Goal: Information Seeking & Learning: Check status

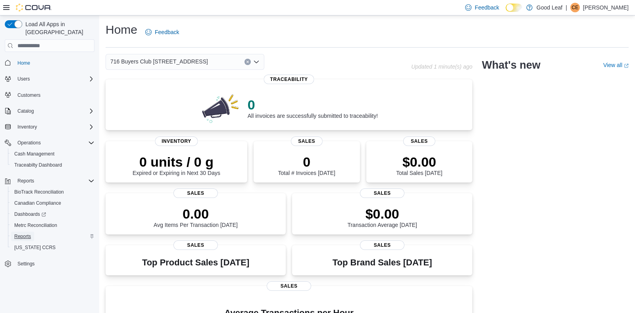
click at [24, 233] on span "Reports" at bounding box center [22, 236] width 17 height 6
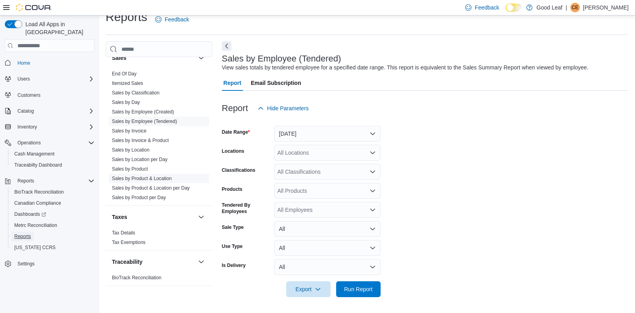
scroll to position [564, 0]
click at [130, 101] on link "Sales by Day" at bounding box center [126, 103] width 28 height 6
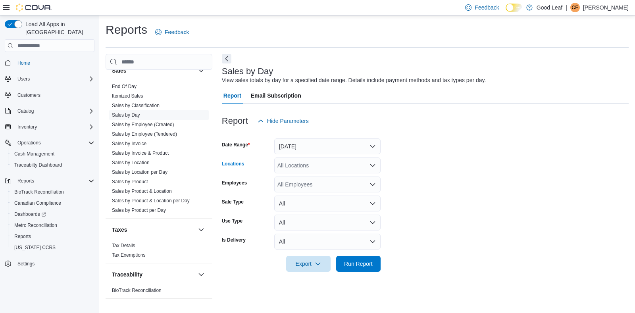
click at [315, 165] on div "All Locations" at bounding box center [327, 166] width 106 height 16
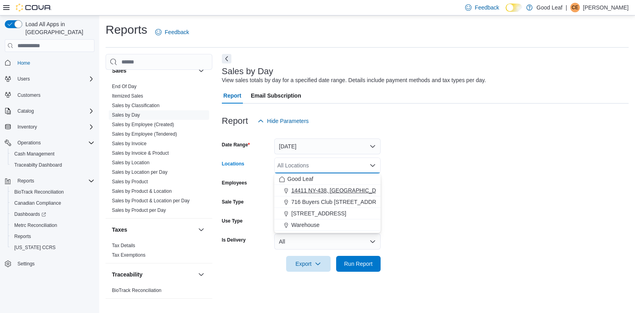
click at [312, 188] on span "14411 NY-438, [GEOGRAPHIC_DATA]" at bounding box center [339, 191] width 96 height 8
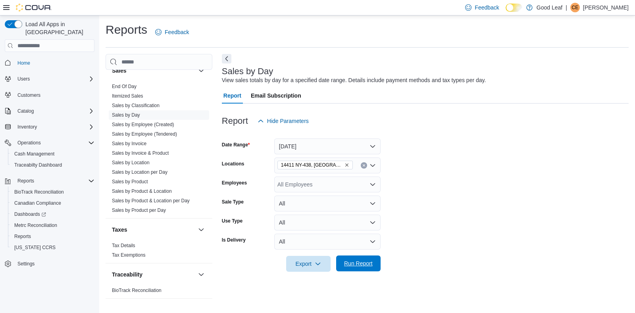
click at [352, 261] on span "Run Report" at bounding box center [358, 264] width 29 height 8
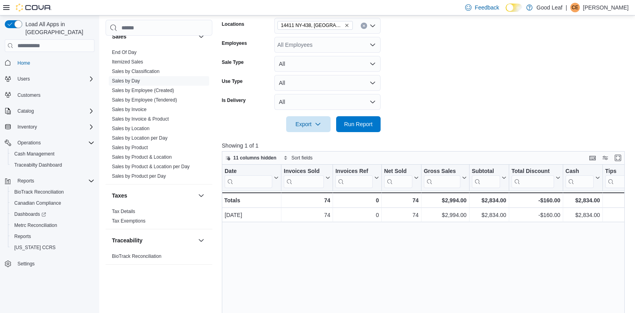
scroll to position [141, 0]
click at [618, 155] on button "Enter fullscreen" at bounding box center [618, 157] width 10 height 10
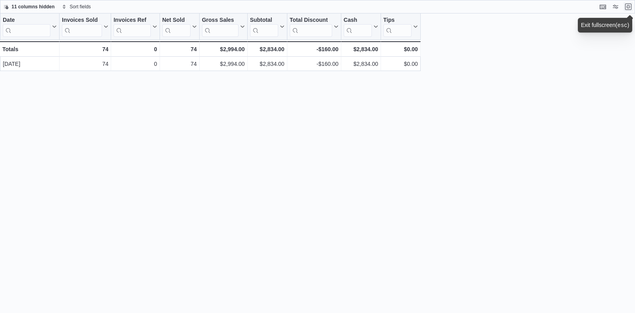
click at [627, 7] on button "Exit fullscreen" at bounding box center [628, 7] width 10 height 10
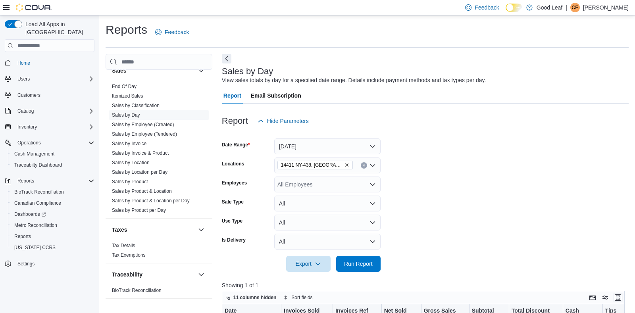
scroll to position [47, 0]
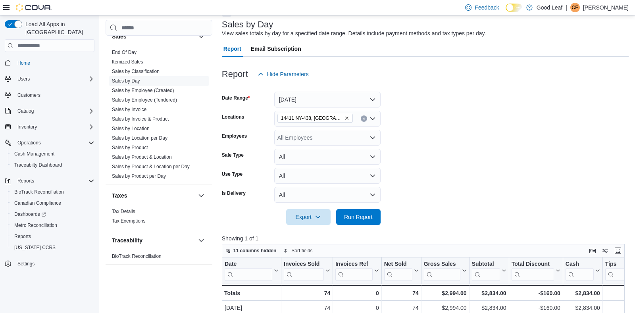
click at [344, 118] on icon "Remove 14411 NY-438, Gowanda from selection in this group" at bounding box center [346, 118] width 5 height 5
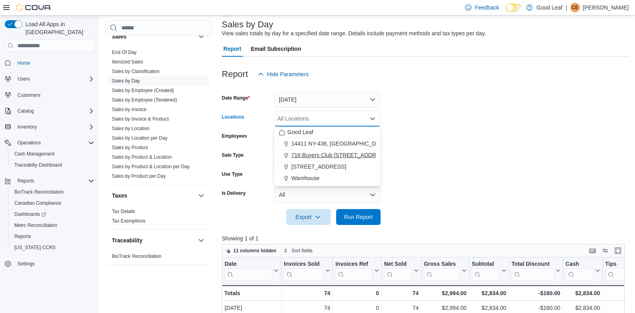
click at [331, 157] on span "716 Buyers Club [STREET_ADDRESS]" at bounding box center [340, 155] width 98 height 8
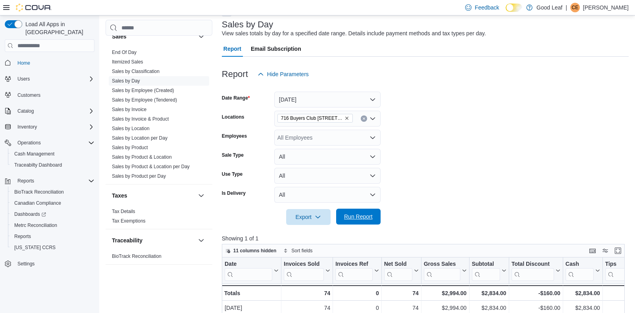
click at [352, 216] on span "Run Report" at bounding box center [358, 217] width 29 height 8
click at [616, 249] on button "Enter fullscreen" at bounding box center [618, 251] width 10 height 10
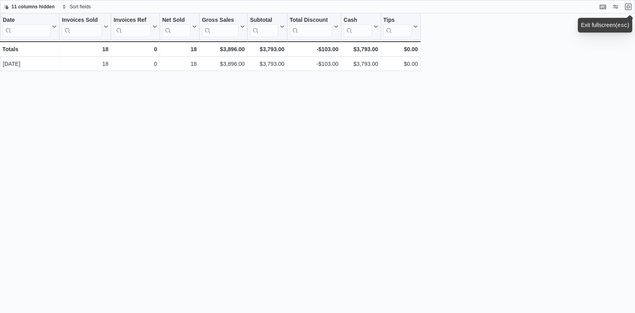
click at [626, 6] on button "Exit fullscreen" at bounding box center [628, 7] width 10 height 10
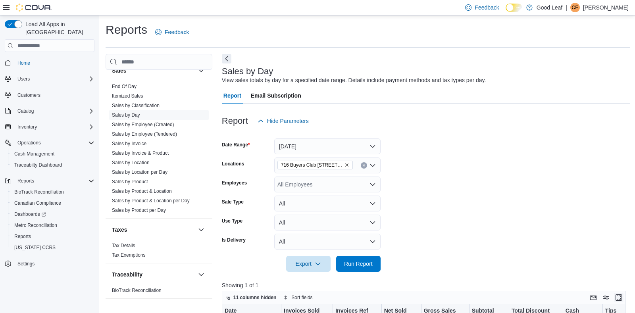
scroll to position [47, 0]
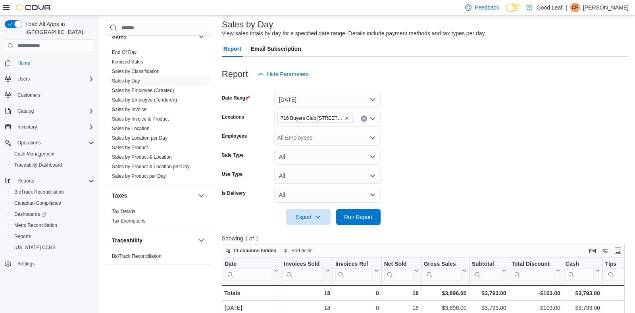
click at [346, 118] on icon "Remove 716 Buyers Club 6665 Route 417, Killbuck from selection in this group" at bounding box center [346, 118] width 3 height 3
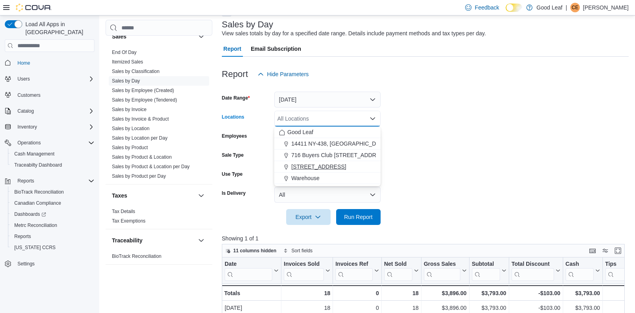
click at [330, 166] on span "[STREET_ADDRESS]" at bounding box center [318, 167] width 55 height 8
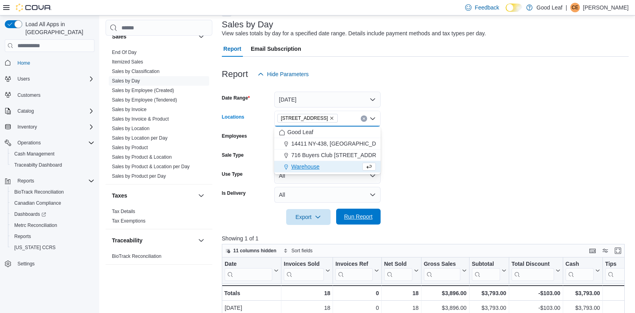
click at [353, 219] on span "Run Report" at bounding box center [358, 217] width 29 height 8
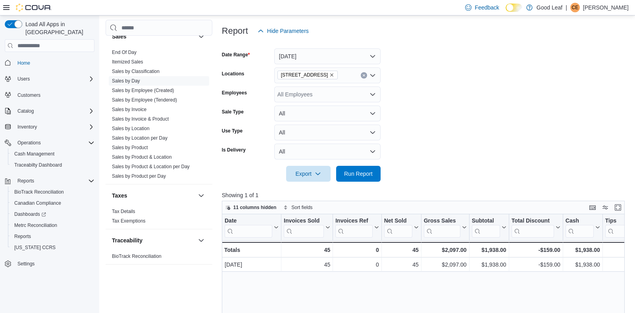
scroll to position [94, 0]
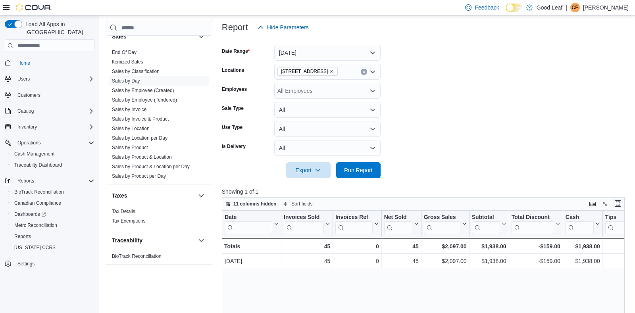
click at [619, 205] on button "Enter fullscreen" at bounding box center [618, 204] width 10 height 10
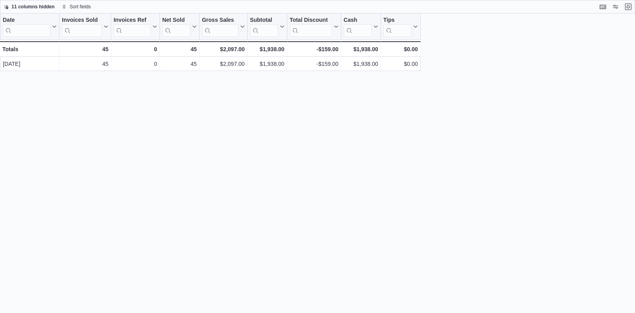
scroll to position [0, 0]
click at [627, 7] on button "Exit fullscreen" at bounding box center [628, 7] width 10 height 10
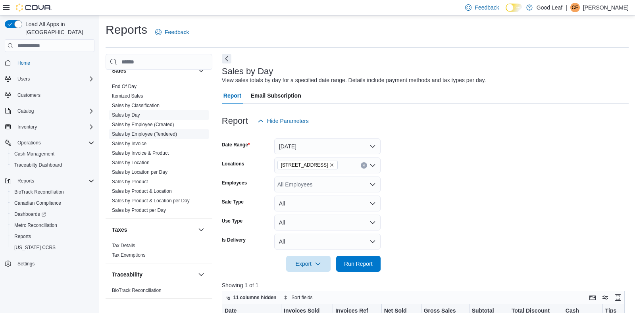
click at [129, 135] on link "Sales by Employee (Tendered)" at bounding box center [144, 134] width 65 height 6
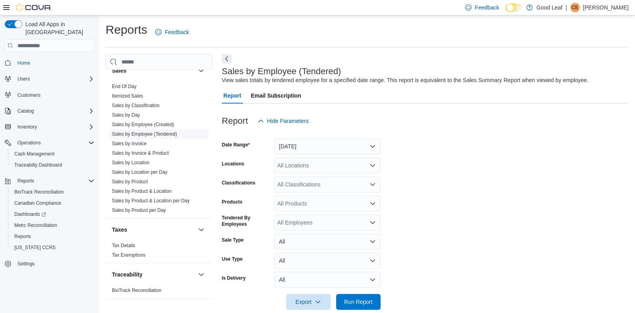
scroll to position [13, 0]
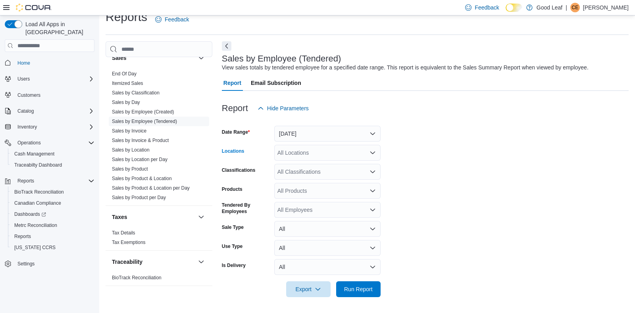
click at [369, 152] on icon "Open list of options" at bounding box center [372, 153] width 6 height 6
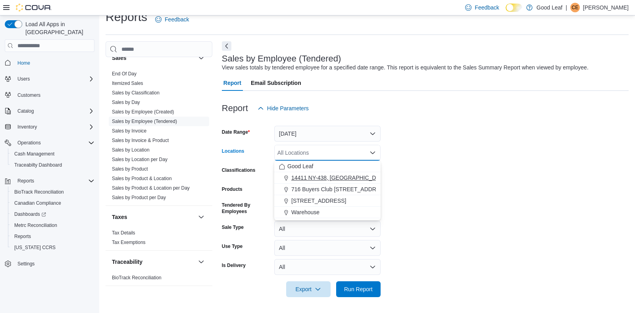
click at [341, 181] on span "14411 NY-438, [GEOGRAPHIC_DATA]" at bounding box center [339, 178] width 96 height 8
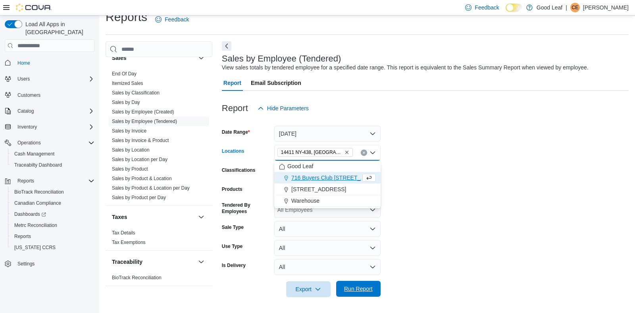
click at [353, 292] on span "Run Report" at bounding box center [358, 289] width 29 height 8
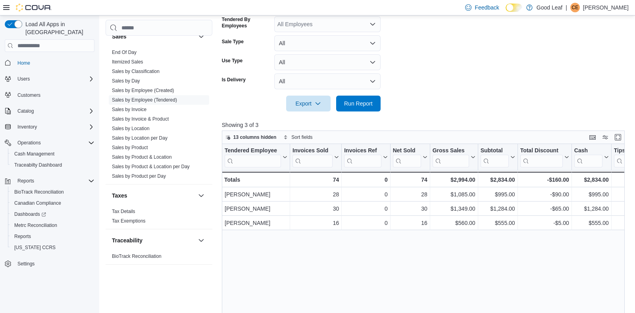
scroll to position [200, 0]
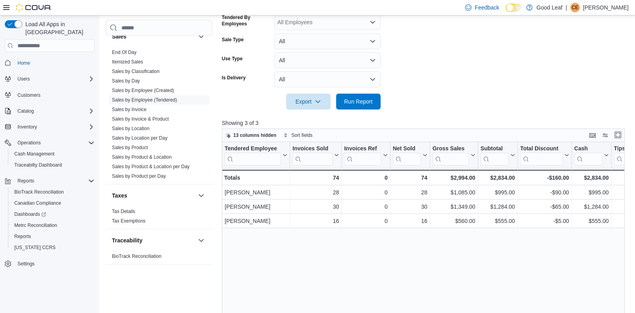
click at [616, 135] on button "Enter fullscreen" at bounding box center [618, 135] width 10 height 10
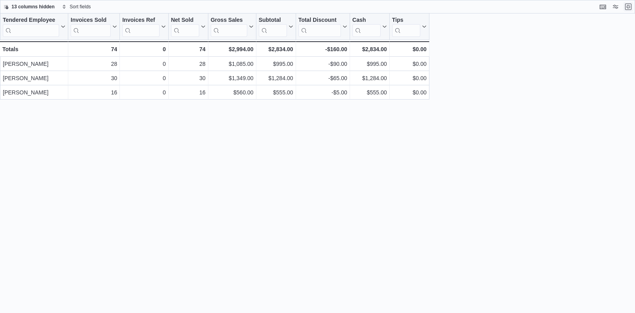
scroll to position [0, 0]
click at [629, 7] on button "Exit fullscreen" at bounding box center [628, 7] width 10 height 10
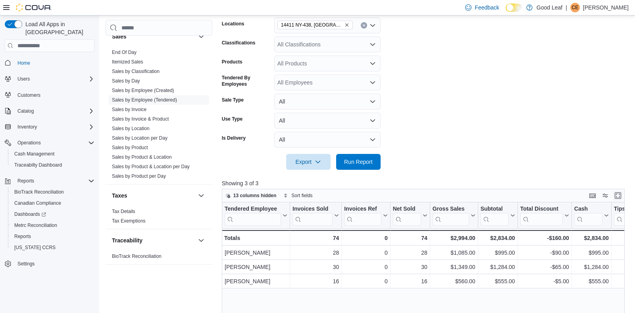
scroll to position [141, 0]
click at [344, 24] on icon "Remove 14411 NY-438, Gowanda from selection in this group" at bounding box center [346, 24] width 5 height 5
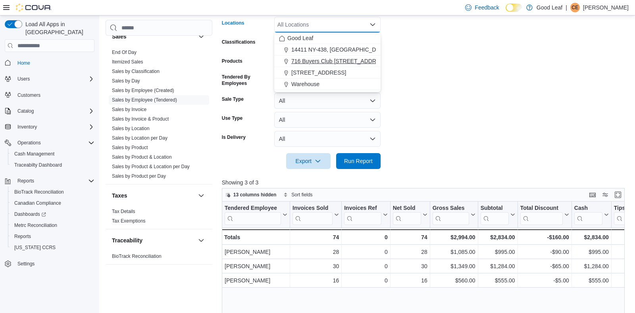
click at [333, 59] on span "716 Buyers Club [STREET_ADDRESS]" at bounding box center [340, 61] width 98 height 8
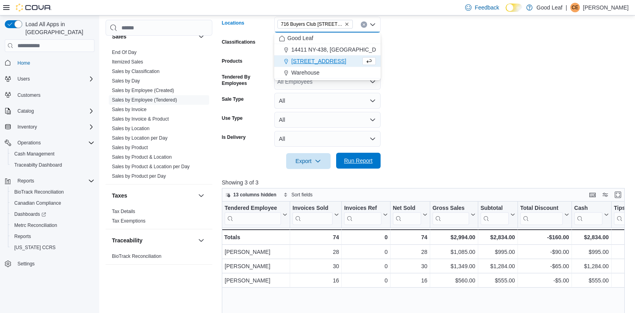
click at [348, 157] on span "Run Report" at bounding box center [358, 161] width 35 height 16
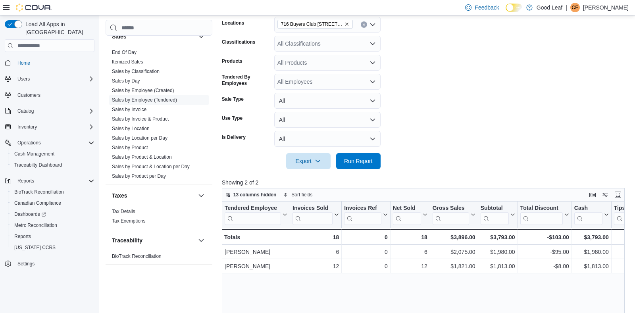
scroll to position [188, 0]
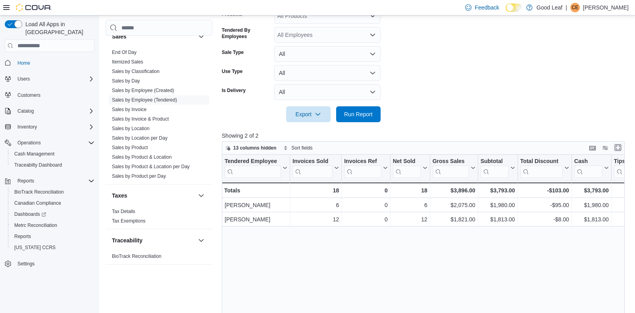
click at [614, 148] on button "Enter fullscreen" at bounding box center [618, 148] width 10 height 10
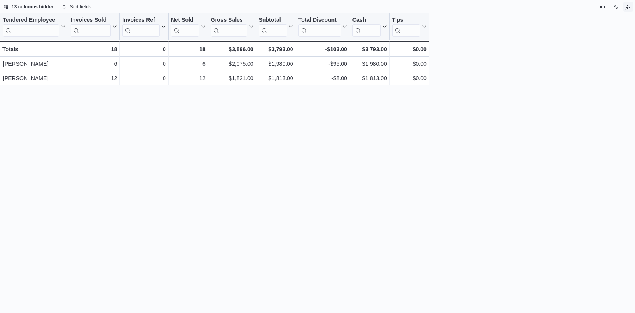
scroll to position [0, 0]
click at [629, 10] on button "Exit fullscreen" at bounding box center [628, 7] width 10 height 10
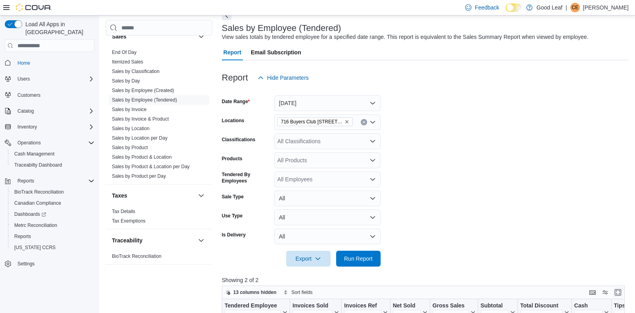
scroll to position [47, 0]
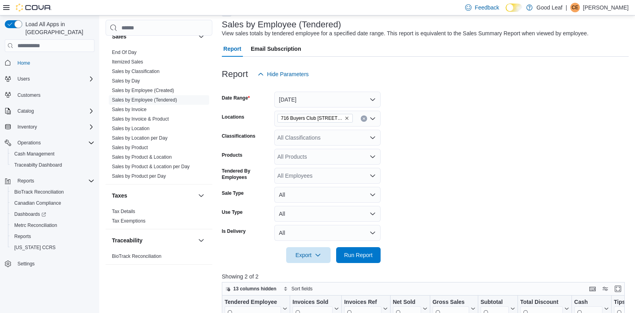
click at [346, 119] on icon "Remove 716 Buyers Club 6665 Route 417, Killbuck from selection in this group" at bounding box center [346, 118] width 3 height 3
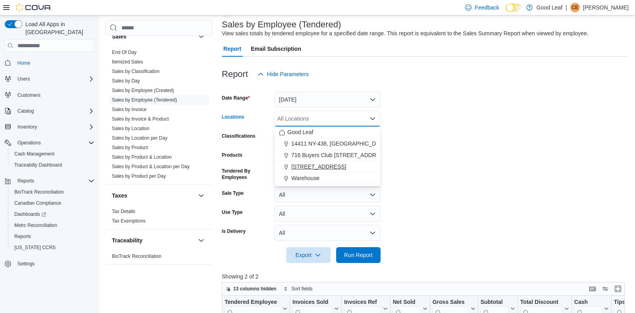
click at [335, 166] on span "[STREET_ADDRESS]" at bounding box center [318, 167] width 55 height 8
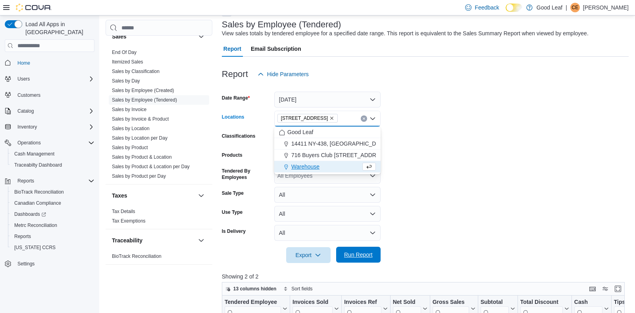
click at [358, 258] on span "Run Report" at bounding box center [358, 255] width 29 height 8
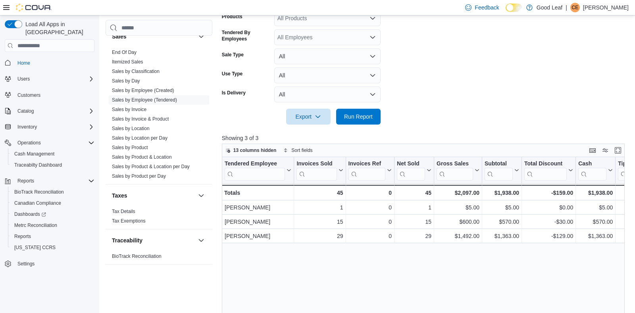
scroll to position [188, 0]
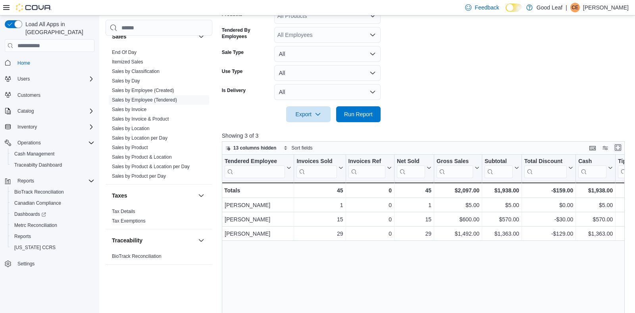
click at [618, 150] on button "Enter fullscreen" at bounding box center [618, 148] width 10 height 10
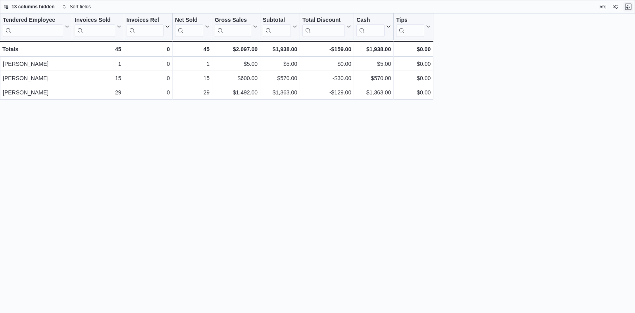
scroll to position [0, 0]
click at [627, 7] on button "Exit fullscreen" at bounding box center [628, 7] width 10 height 10
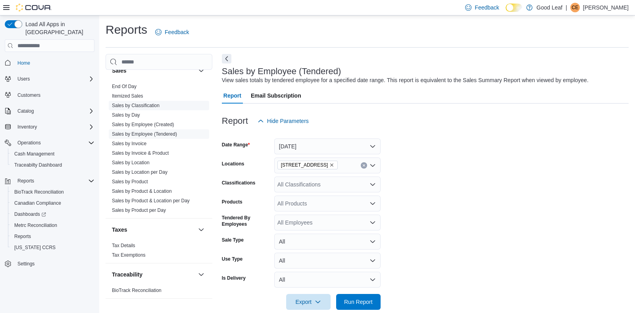
click at [119, 106] on link "Sales by Classification" at bounding box center [136, 106] width 48 height 6
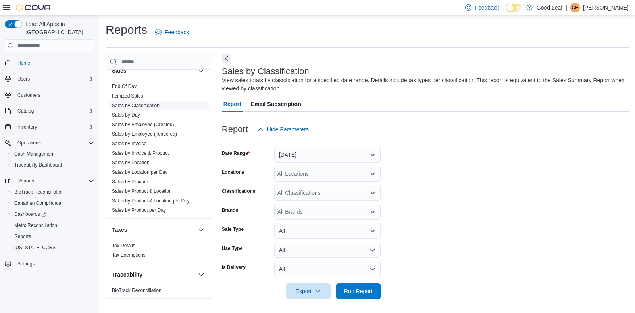
scroll to position [2, 0]
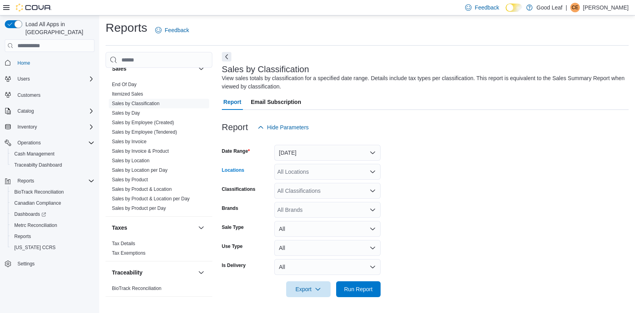
click at [368, 175] on div "All Locations" at bounding box center [327, 172] width 106 height 16
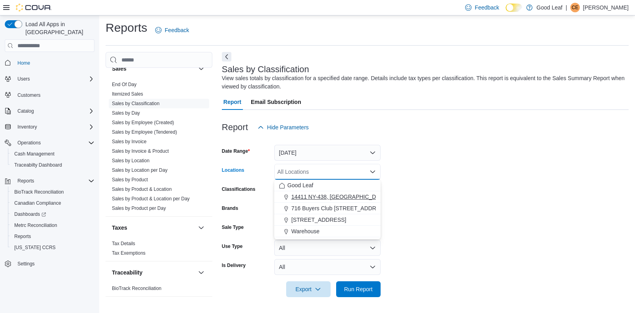
click at [359, 195] on div "14411 NY-438, [GEOGRAPHIC_DATA]" at bounding box center [327, 197] width 97 height 8
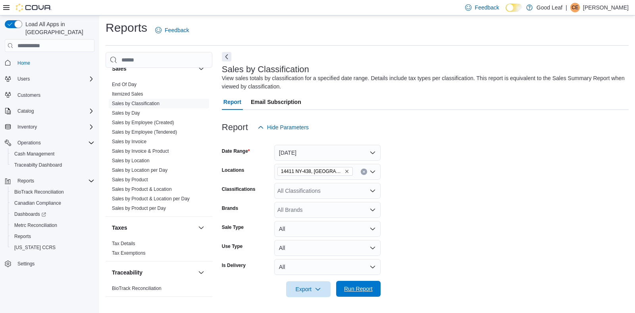
click at [356, 289] on span "Run Report" at bounding box center [358, 289] width 29 height 8
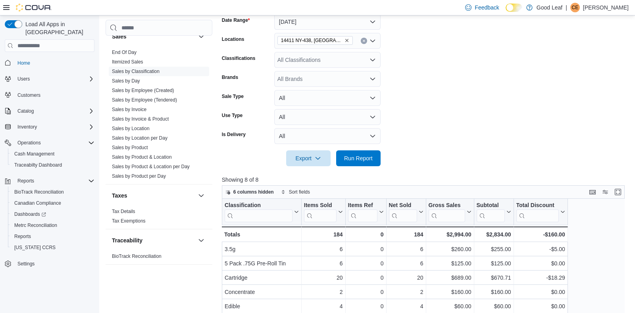
scroll to position [143, 0]
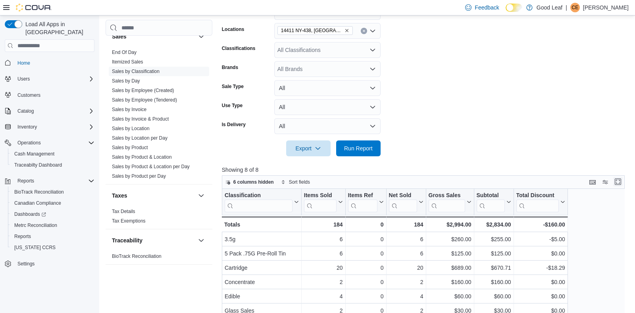
click at [616, 185] on button "Enter fullscreen" at bounding box center [618, 182] width 10 height 10
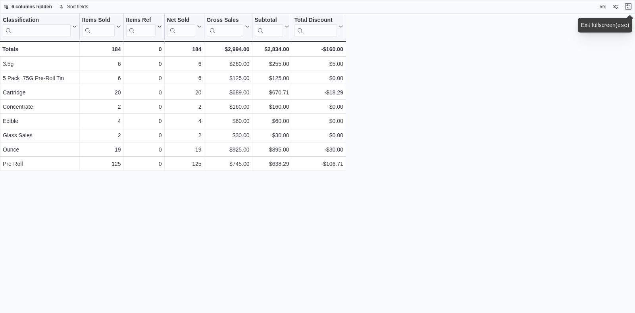
click at [625, 8] on button "Exit fullscreen" at bounding box center [628, 7] width 10 height 10
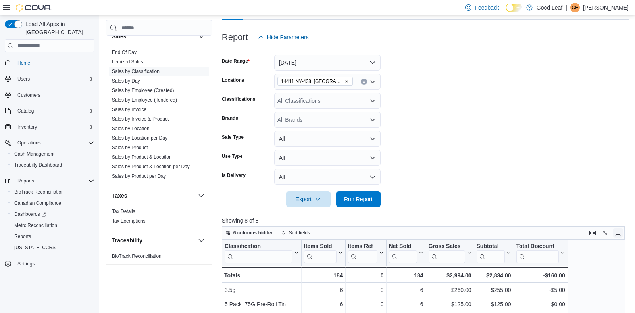
scroll to position [94, 0]
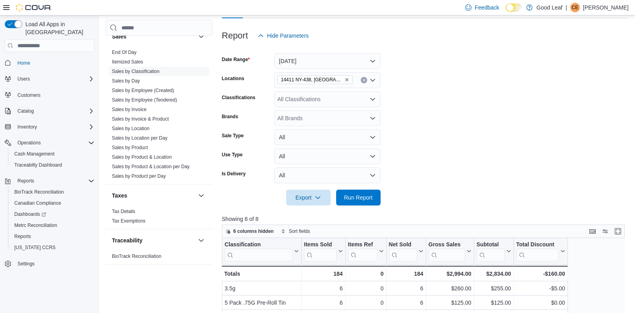
click at [345, 80] on icon "Remove 14411 NY-438, Gowanda from selection in this group" at bounding box center [346, 80] width 3 height 3
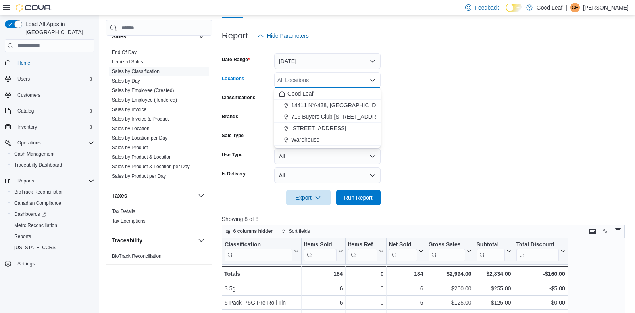
click at [332, 119] on span "716 Buyers Club [STREET_ADDRESS]" at bounding box center [340, 117] width 98 height 8
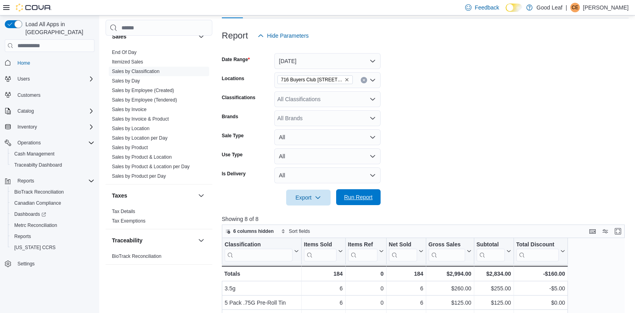
click at [368, 196] on span "Run Report" at bounding box center [358, 197] width 29 height 8
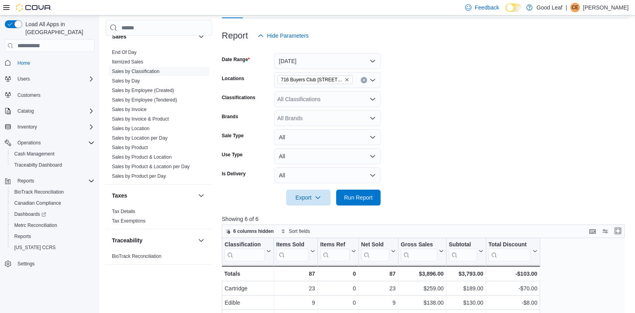
click at [619, 229] on button "Enter fullscreen" at bounding box center [618, 231] width 10 height 10
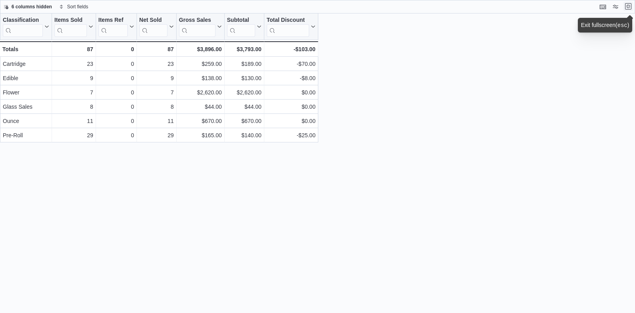
click at [626, 3] on button "Exit fullscreen" at bounding box center [628, 7] width 10 height 10
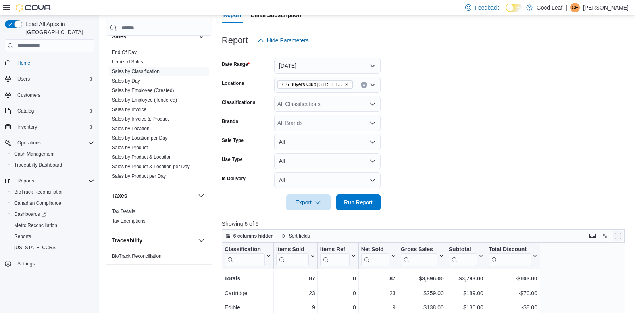
scroll to position [94, 0]
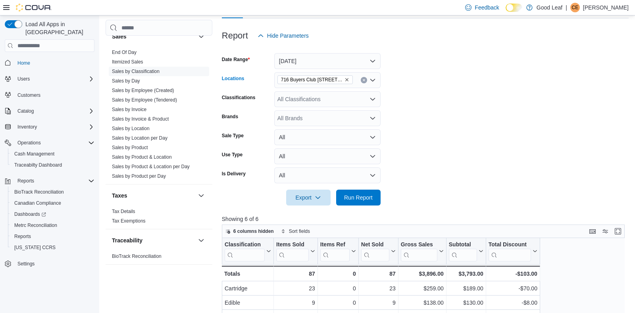
click at [347, 79] on icon "Remove 716 Buyers Club 6665 Route 417, Killbuck from selection in this group" at bounding box center [346, 80] width 3 height 3
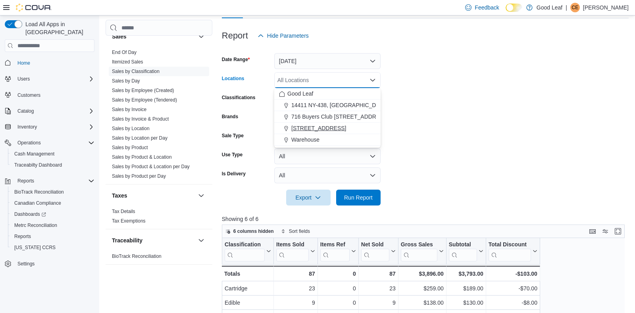
click at [339, 128] on span "[STREET_ADDRESS]" at bounding box center [318, 128] width 55 height 8
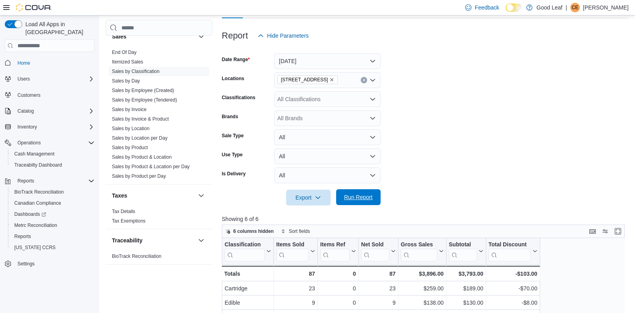
click at [355, 202] on span "Run Report" at bounding box center [358, 197] width 35 height 16
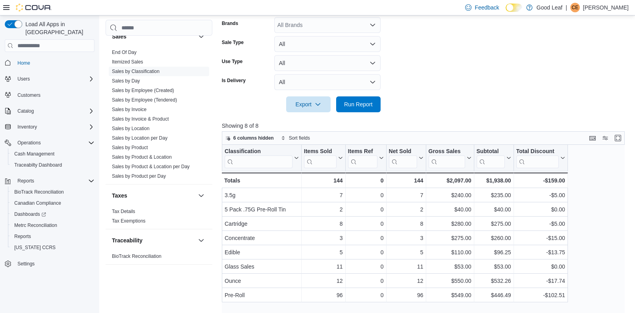
scroll to position [188, 0]
click at [618, 137] on button "Enter fullscreen" at bounding box center [618, 137] width 10 height 10
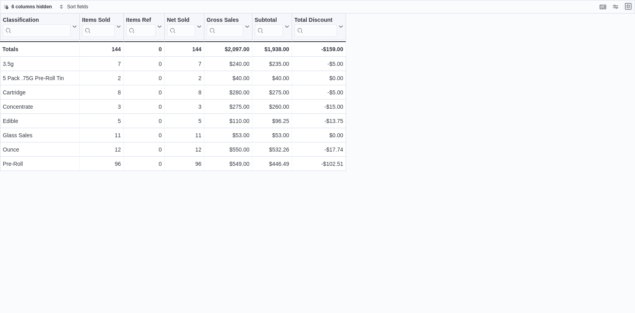
scroll to position [0, 0]
click at [629, 7] on button "Exit fullscreen" at bounding box center [628, 7] width 10 height 10
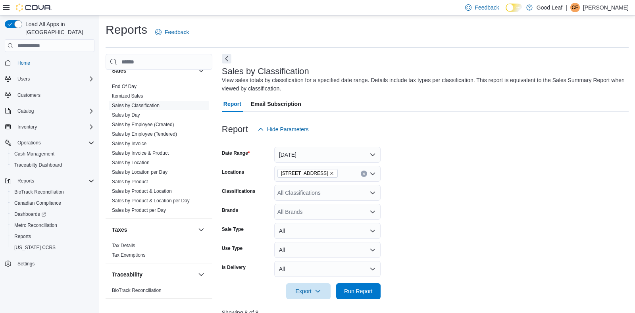
click at [595, 9] on p "[PERSON_NAME]" at bounding box center [606, 8] width 46 height 10
click at [589, 77] on button "Sign Out" at bounding box center [588, 76] width 73 height 13
